Goal: Information Seeking & Learning: Find specific page/section

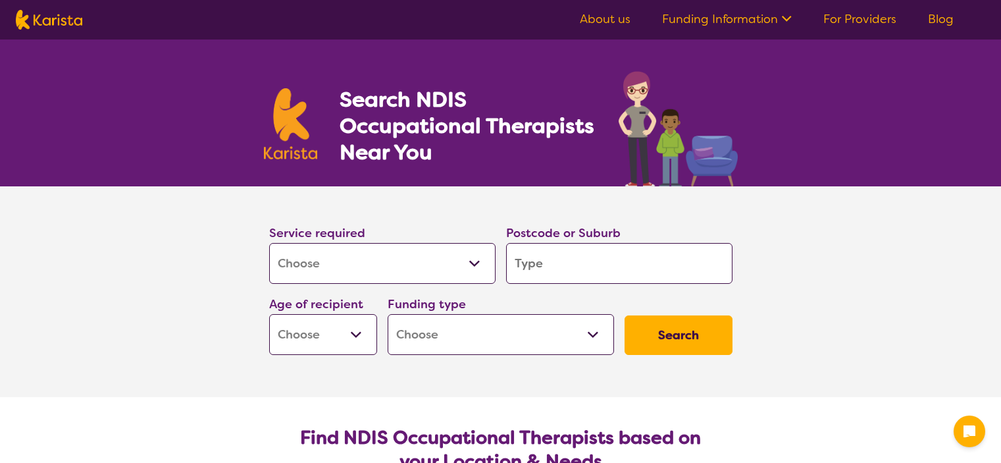
select select "[MEDICAL_DATA]"
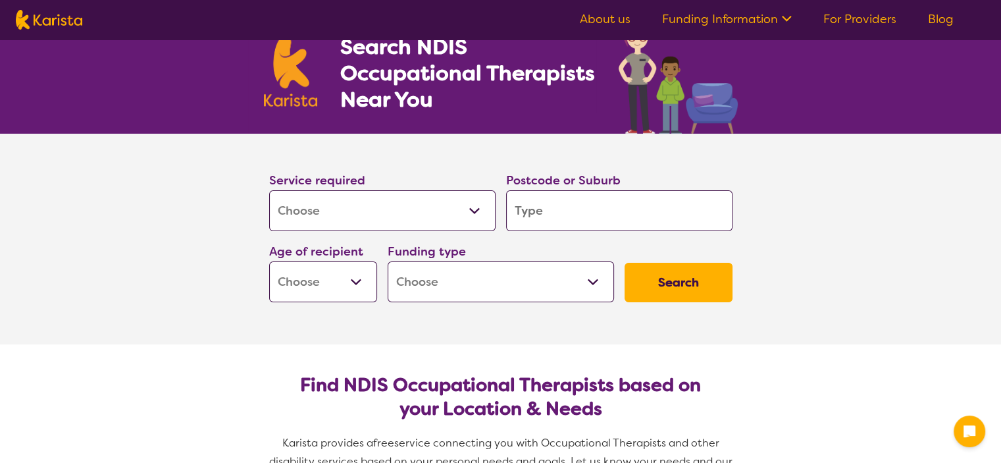
scroll to position [88, 0]
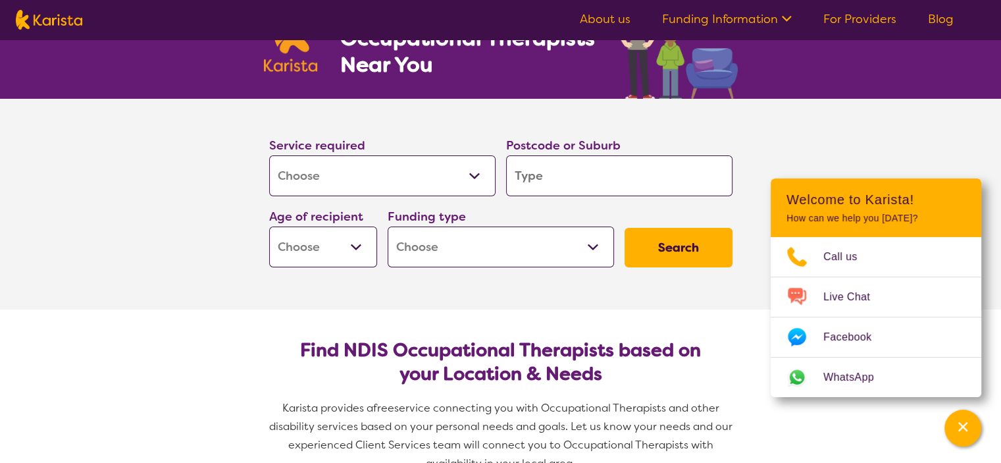
click at [556, 176] on input "search" at bounding box center [619, 175] width 226 height 41
type input "2"
type input "21"
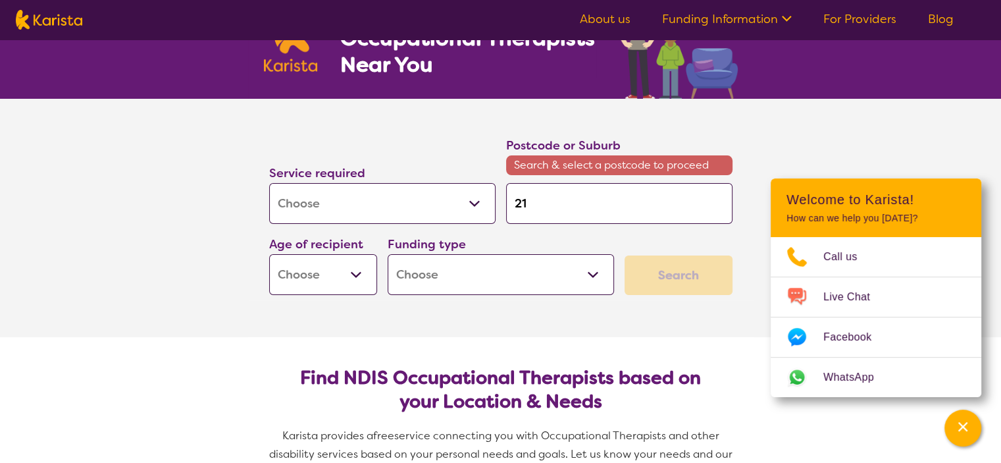
type input "217"
type input "2170"
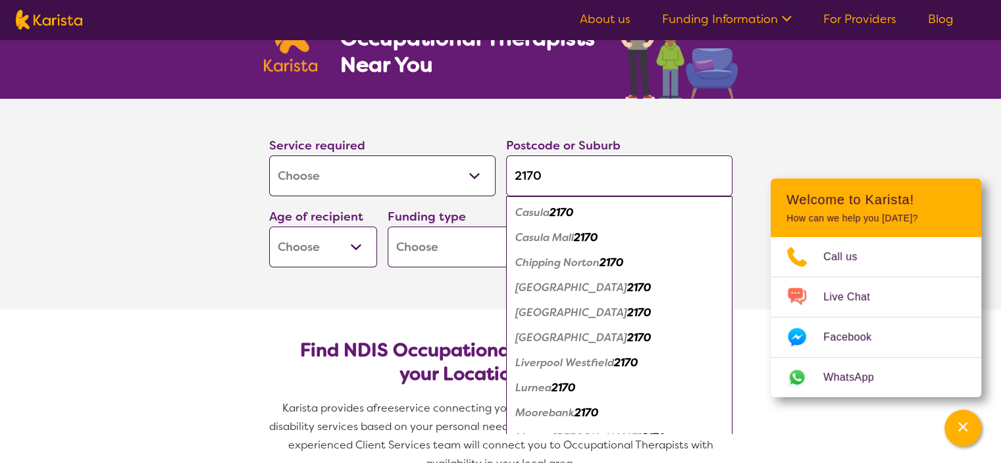
type input "2170"
click at [540, 309] on em "[GEOGRAPHIC_DATA]" at bounding box center [571, 312] width 112 height 14
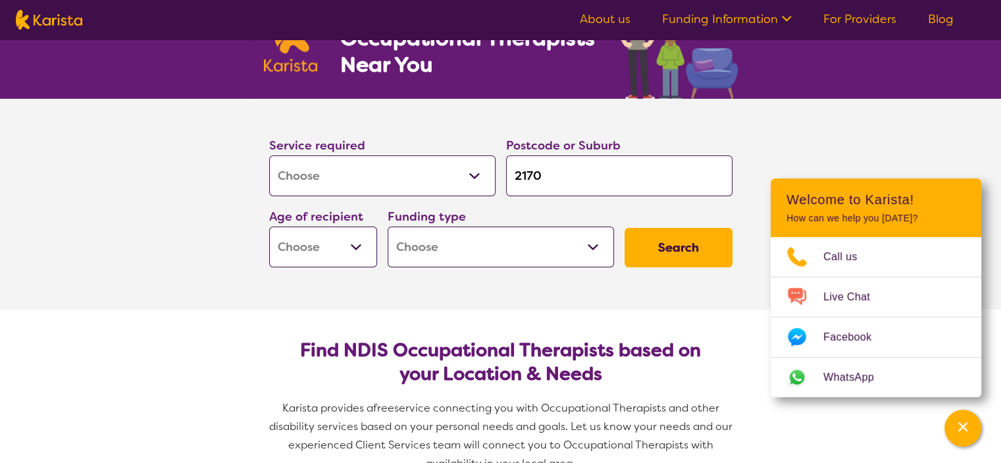
click at [352, 247] on select "Early Childhood - 0 to 9 Child - 10 to 11 Adolescent - 12 to 17 Adult - 18 to 6…" at bounding box center [323, 246] width 108 height 41
select select "AG"
click at [269, 226] on select "Early Childhood - 0 to 9 Child - 10 to 11 Adolescent - 12 to 17 Adult - 18 to 6…" at bounding box center [323, 246] width 108 height 41
select select "AG"
click at [516, 255] on select "Home Care Package (HCP) National Disability Insurance Scheme (NDIS) I don't know" at bounding box center [501, 246] width 226 height 41
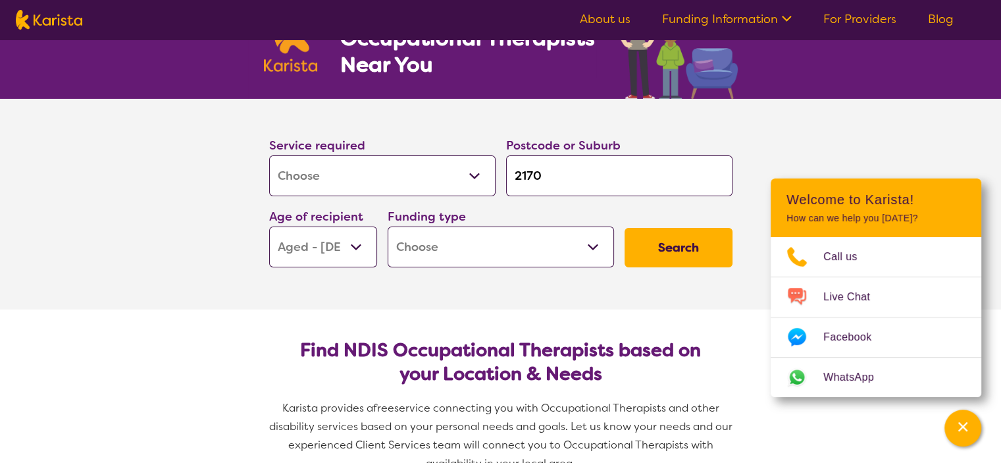
select select "HCP"
click at [388, 226] on select "Home Care Package (HCP) National Disability Insurance Scheme (NDIS) I don't know" at bounding box center [501, 246] width 226 height 41
select select "HCP"
click at [660, 248] on button "Search" at bounding box center [679, 247] width 108 height 39
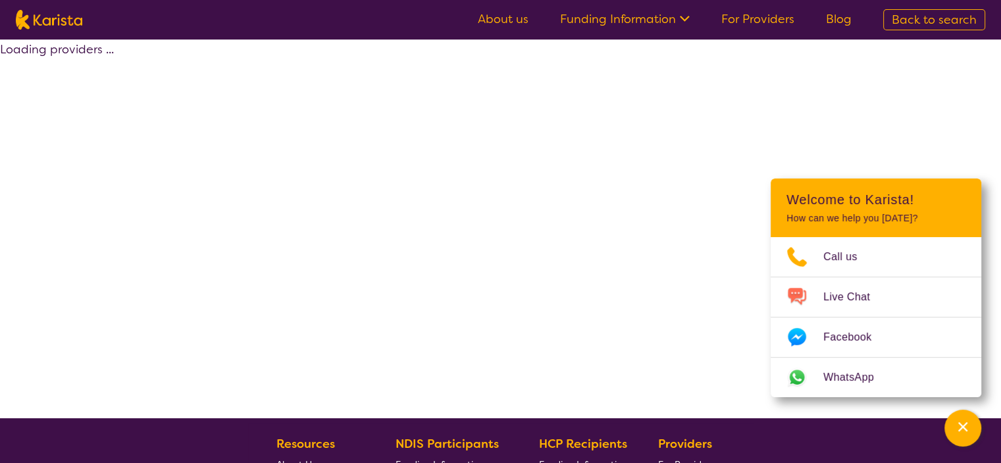
select select "[MEDICAL_DATA]"
select select "AG"
select select "HCP"
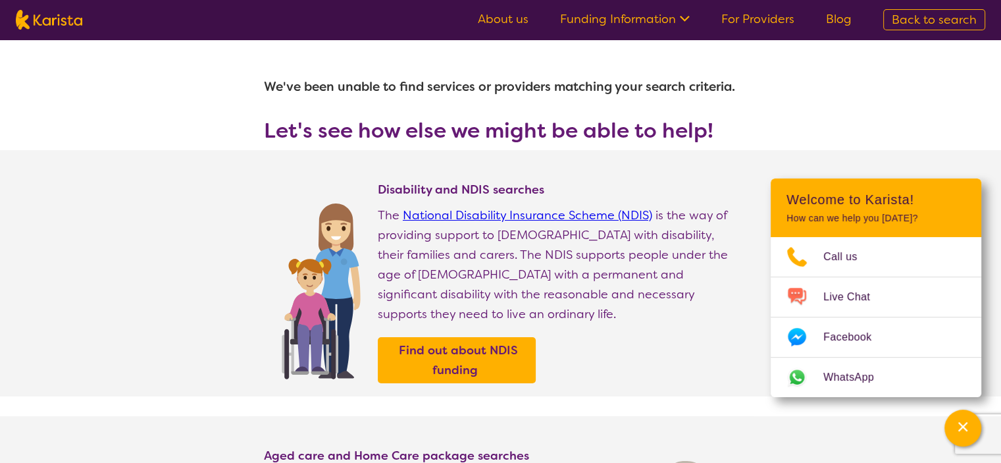
click at [554, 264] on p "The National Disability Insurance Scheme (NDIS) is the way of providing support…" at bounding box center [558, 264] width 360 height 118
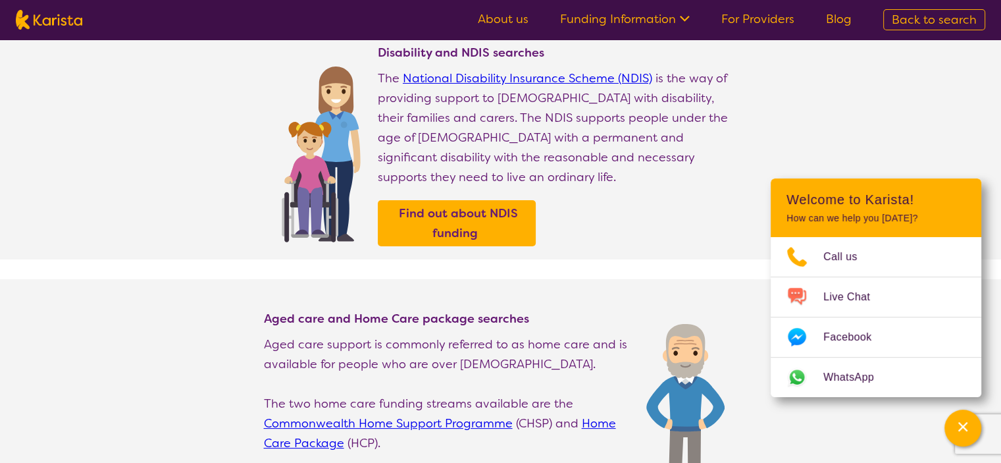
scroll to position [175, 0]
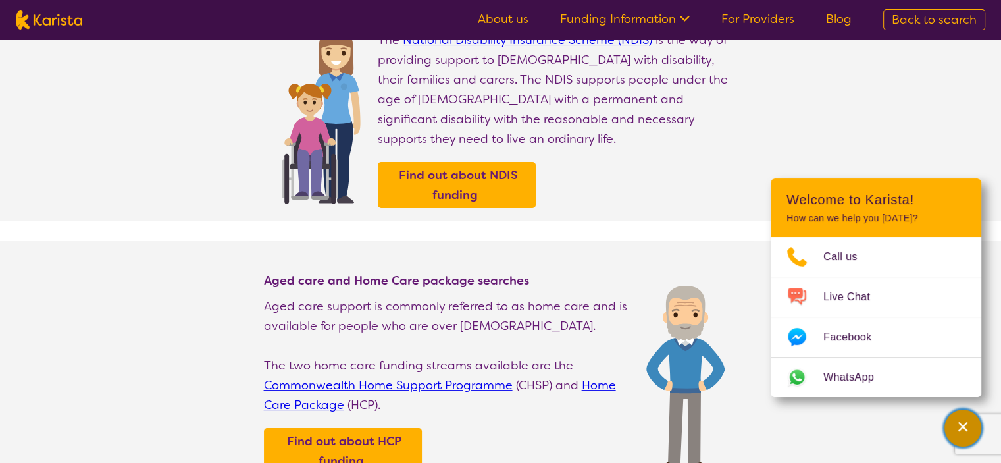
click at [959, 426] on icon "Channel Menu" at bounding box center [962, 426] width 13 height 13
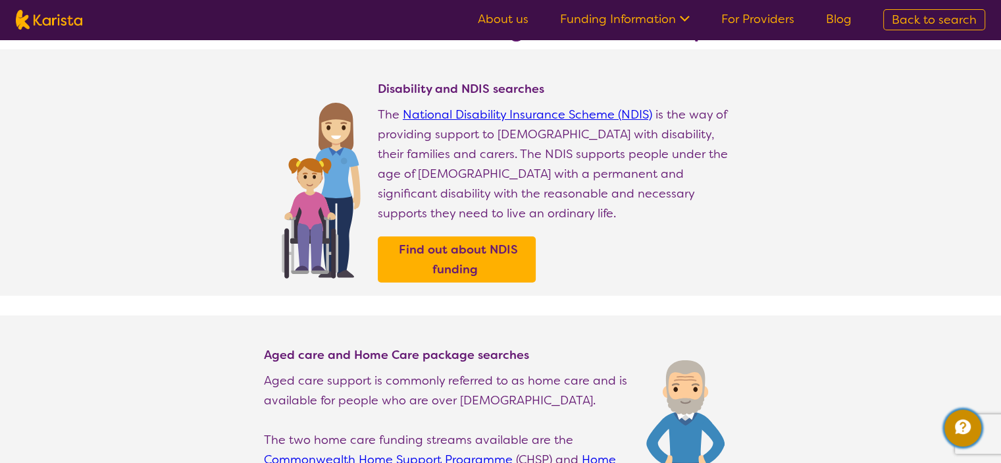
scroll to position [0, 0]
